Goal: Communication & Community: Connect with others

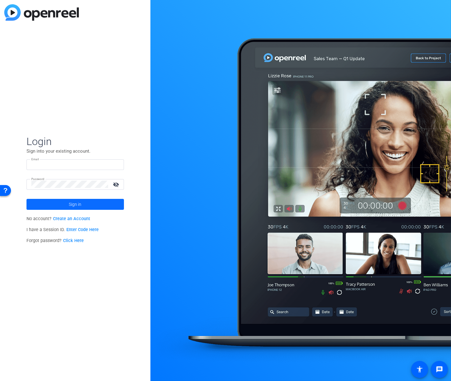
type input "keith.sonstegard@prudential.com"
click at [85, 202] on span at bounding box center [74, 204] width 97 height 15
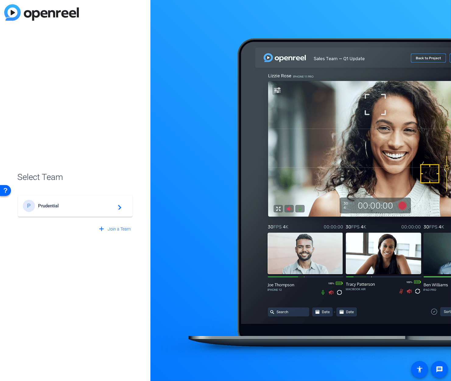
click at [63, 206] on span "Prudential" at bounding box center [76, 205] width 76 height 5
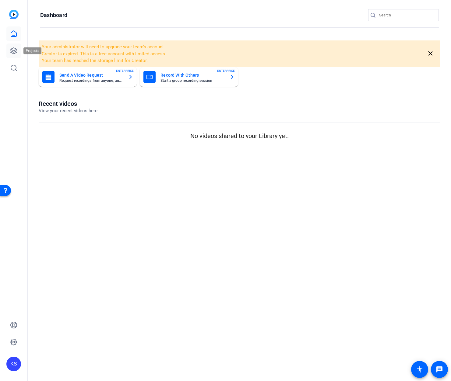
click at [15, 50] on icon at bounding box center [14, 51] width 6 height 6
click at [14, 51] on icon at bounding box center [13, 50] width 7 height 7
click at [14, 33] on icon at bounding box center [13, 33] width 7 height 7
click at [12, 38] on link at bounding box center [13, 33] width 15 height 15
click at [14, 52] on icon at bounding box center [14, 51] width 6 height 6
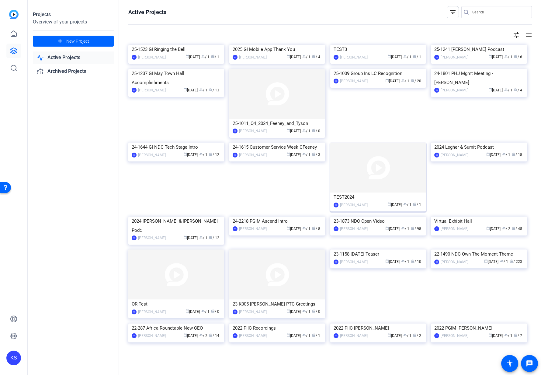
click at [397, 192] on img at bounding box center [378, 167] width 96 height 50
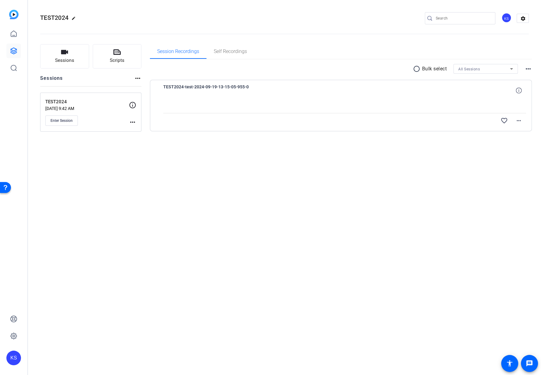
click at [195, 145] on div "radio_button_unchecked Bulk select All Sessions more_horiz TEST2024-test-2024-0…" at bounding box center [341, 104] width 382 height 91
click at [65, 120] on span "Enter Session" at bounding box center [62, 120] width 22 height 5
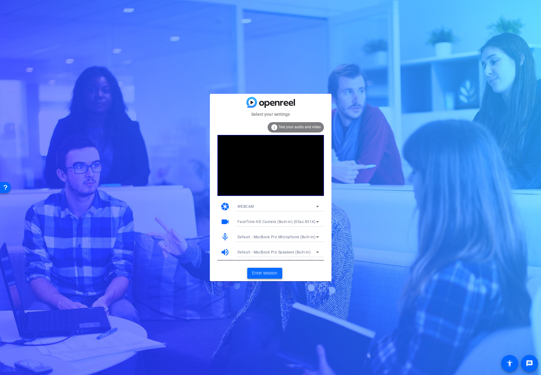
click at [266, 270] on span "Enter session" at bounding box center [264, 273] width 25 height 6
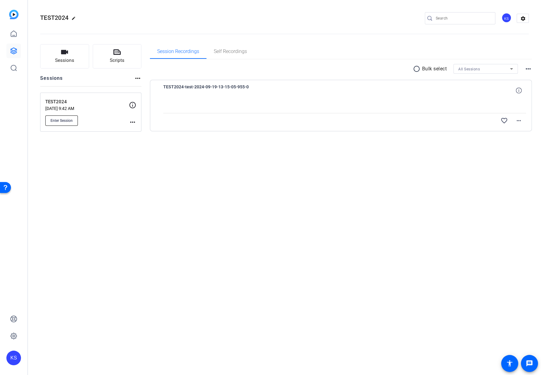
click at [67, 118] on span "Enter Session" at bounding box center [62, 120] width 22 height 5
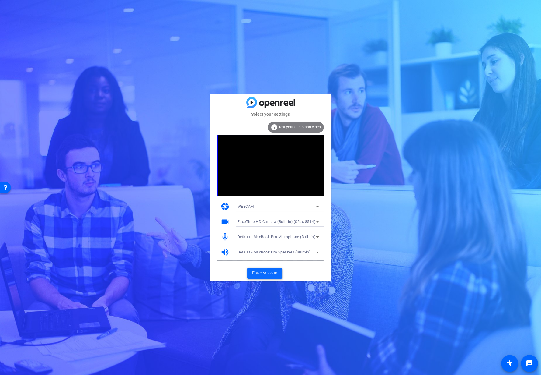
click at [264, 273] on span "Enter session" at bounding box center [264, 273] width 25 height 6
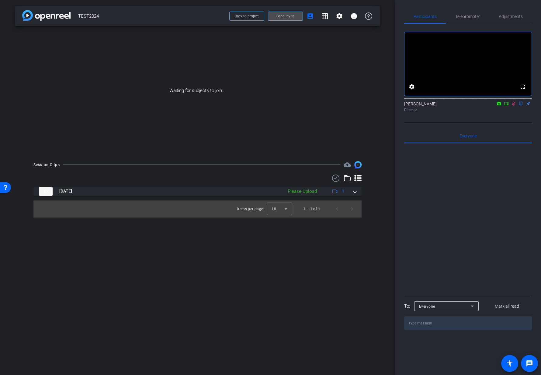
click at [281, 16] on span "Send invite" at bounding box center [286, 16] width 18 height 5
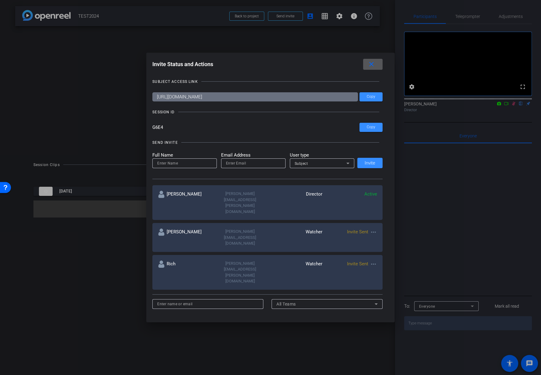
click at [0, 0] on mat-icon "close" at bounding box center [0, 0] width 0 height 0
